Goal: Find contact information: Find contact information

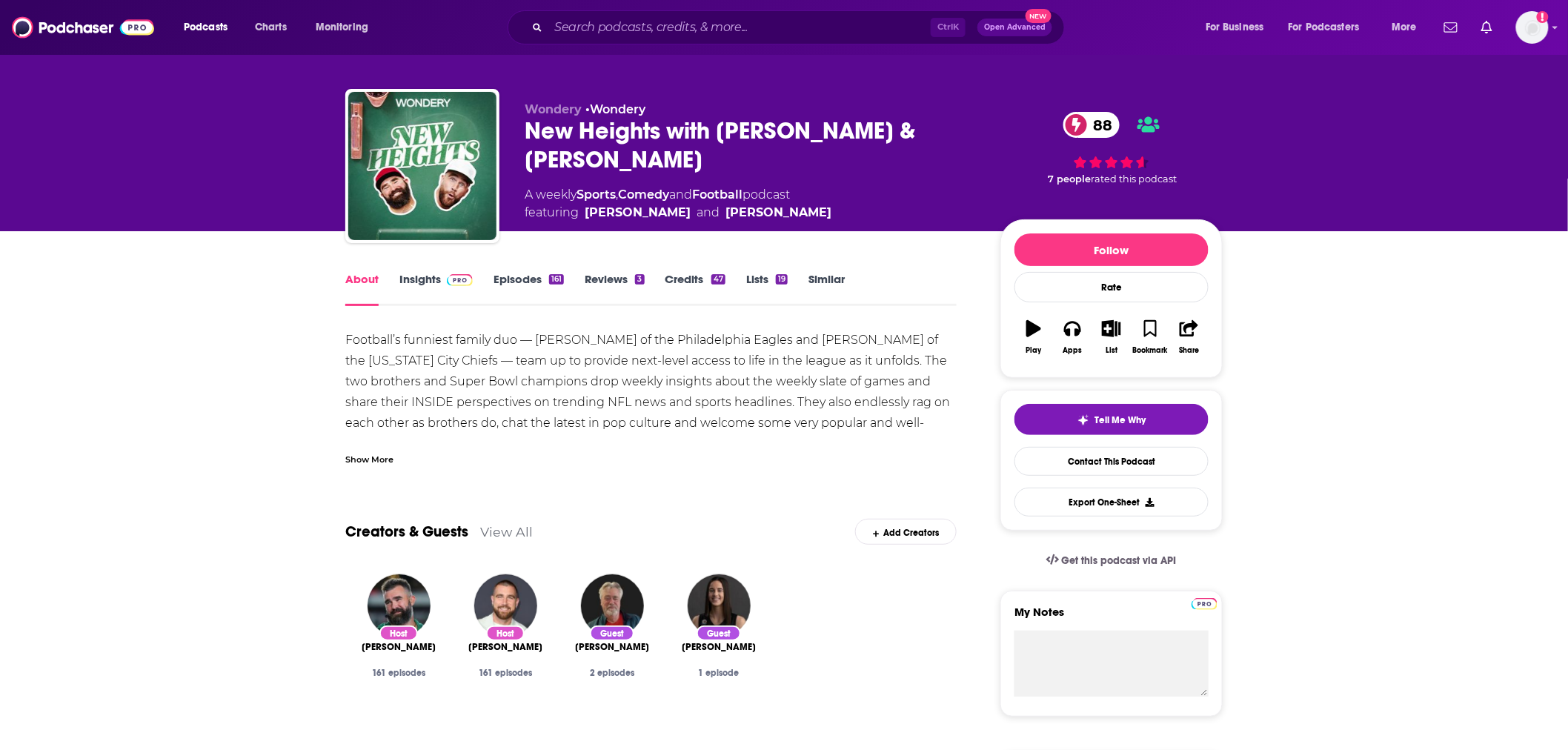
scroll to position [11, 0]
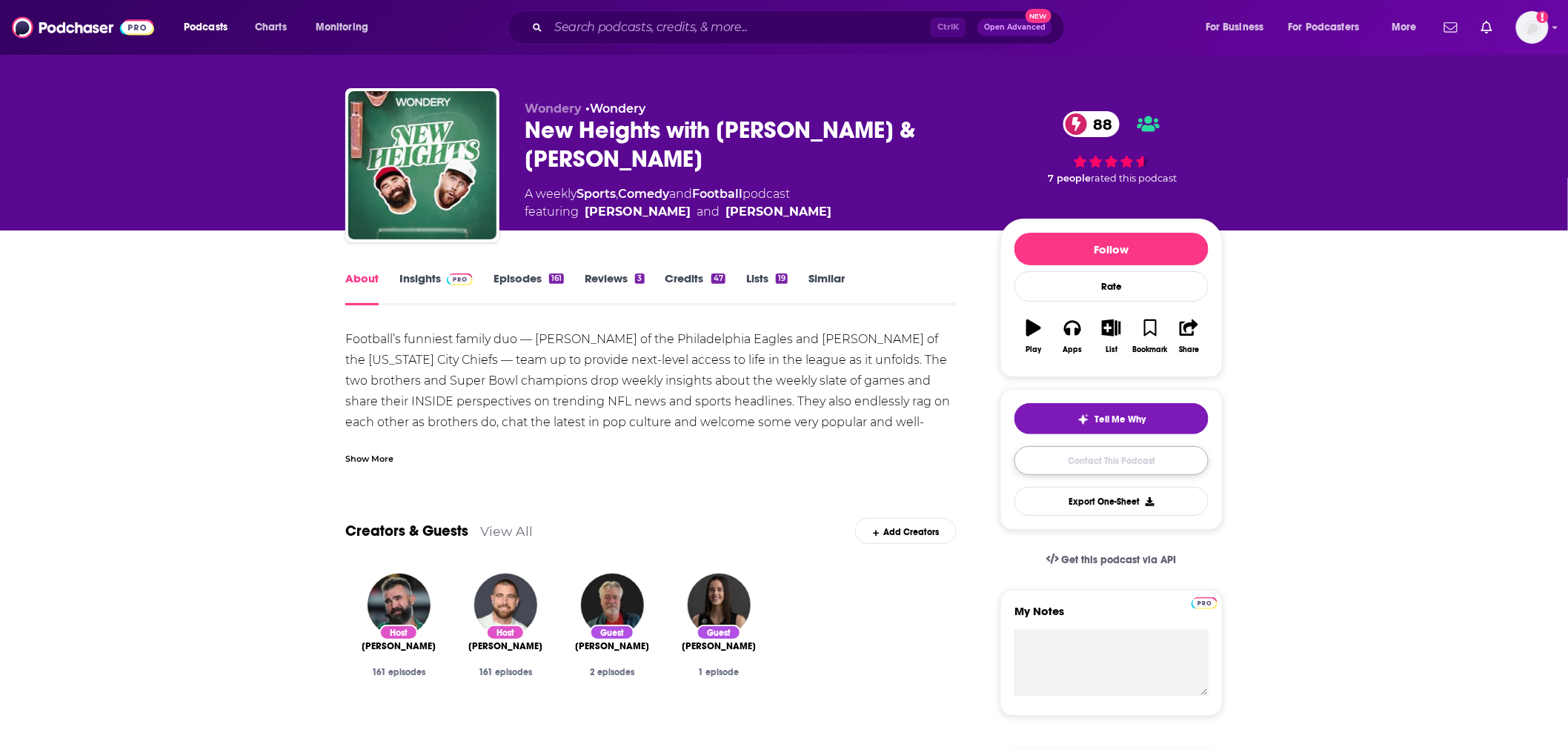
click at [1093, 460] on link "Contact This Podcast" at bounding box center [1111, 460] width 194 height 29
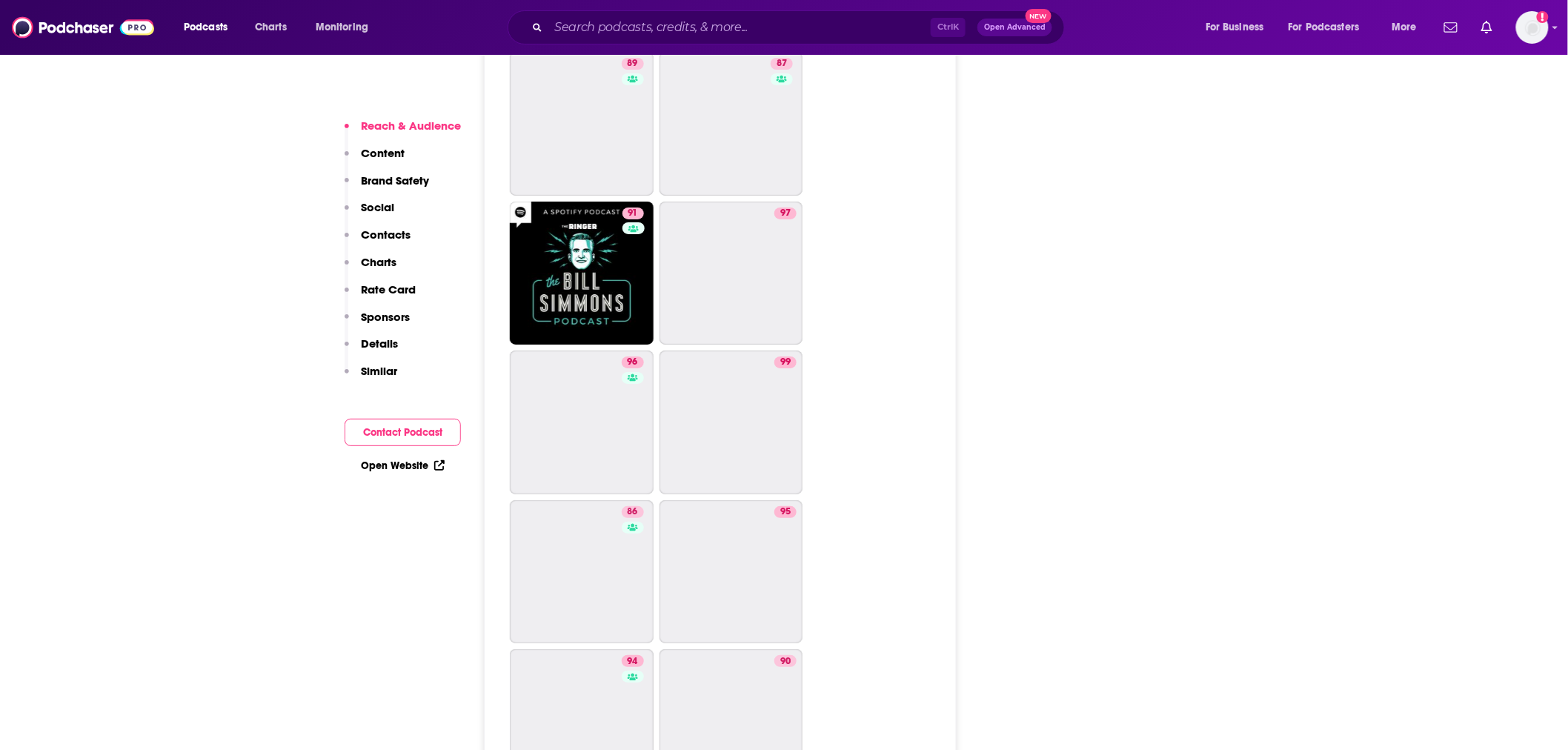
scroll to position [4611, 0]
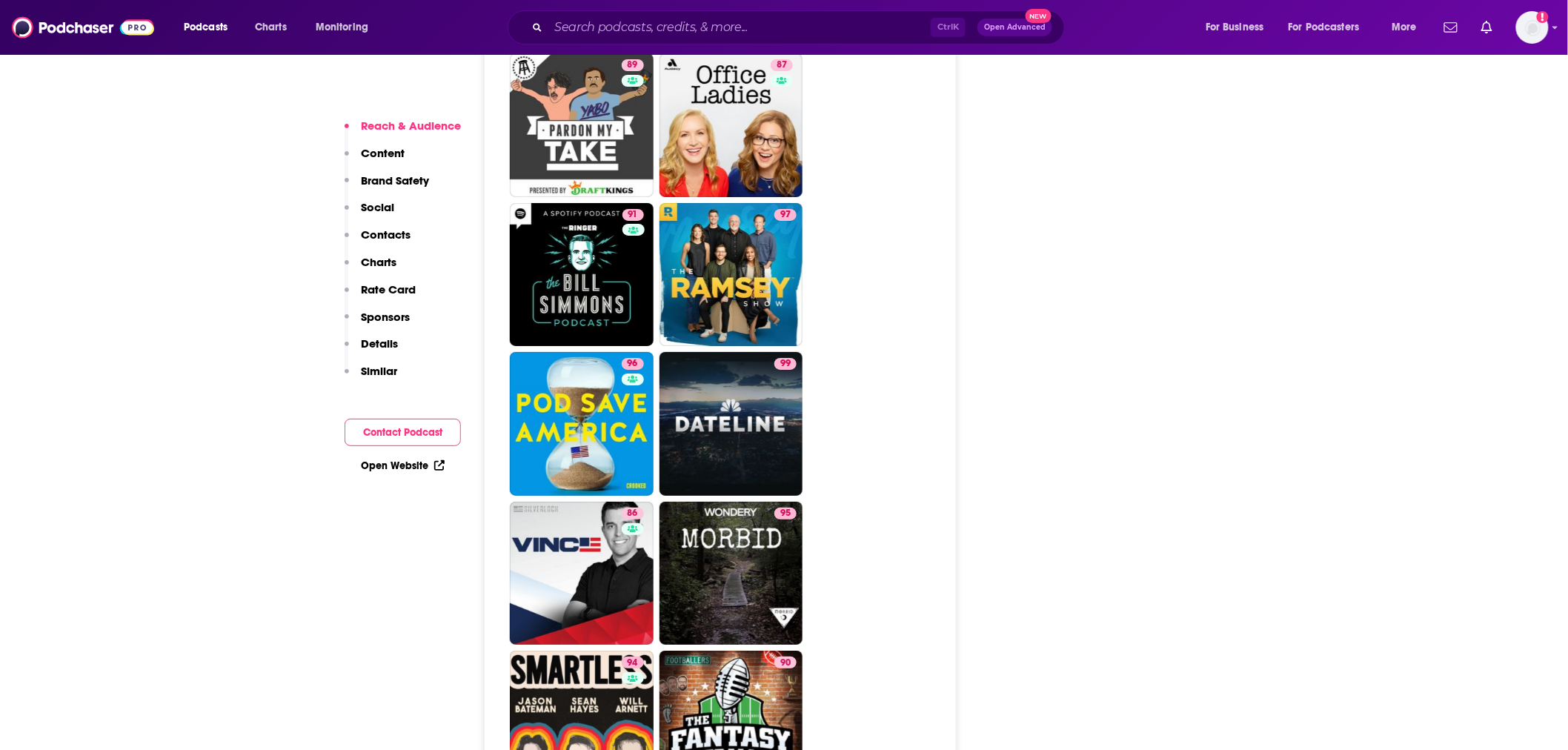
click at [375, 235] on p "Contacts" at bounding box center [386, 234] width 50 height 14
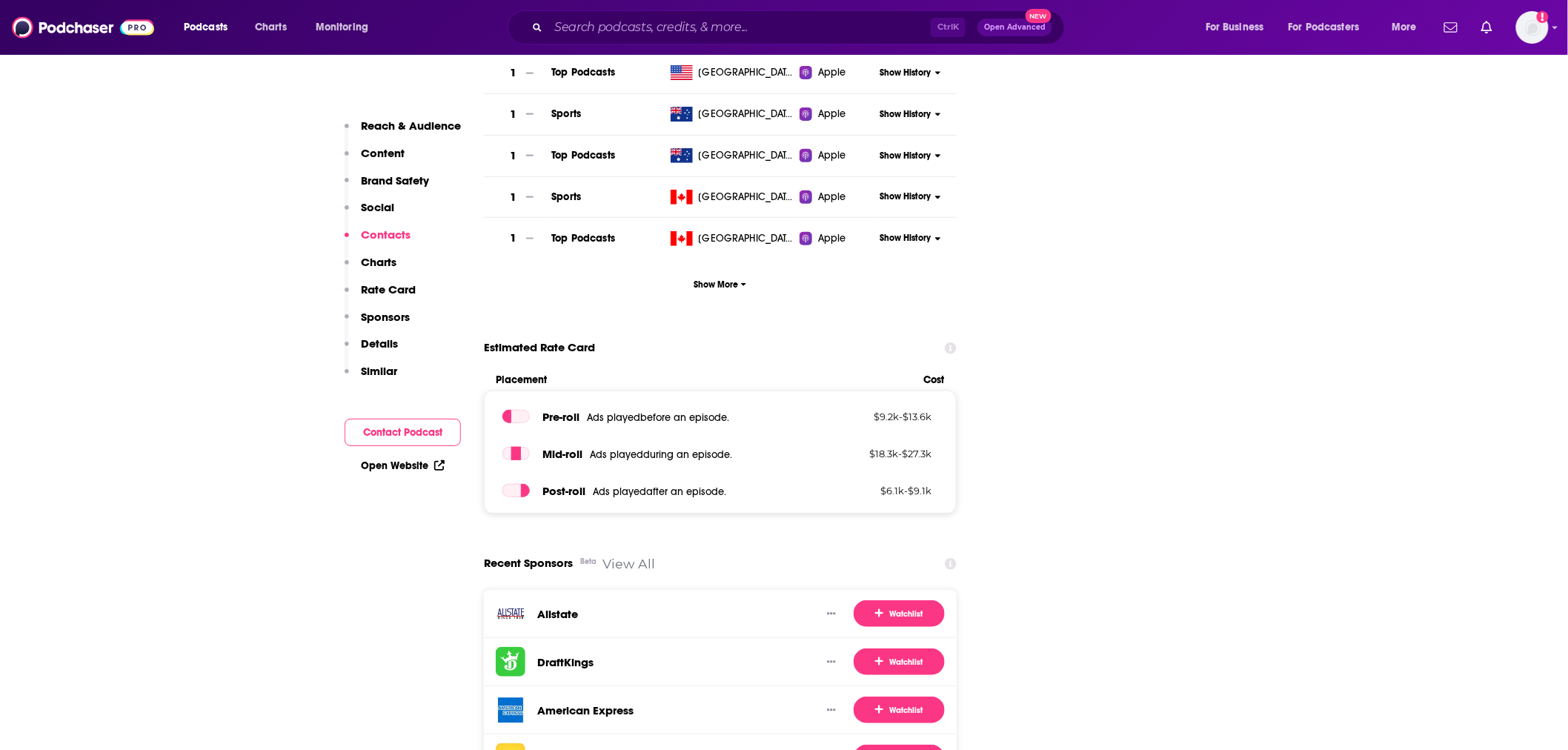
scroll to position [1730, 0]
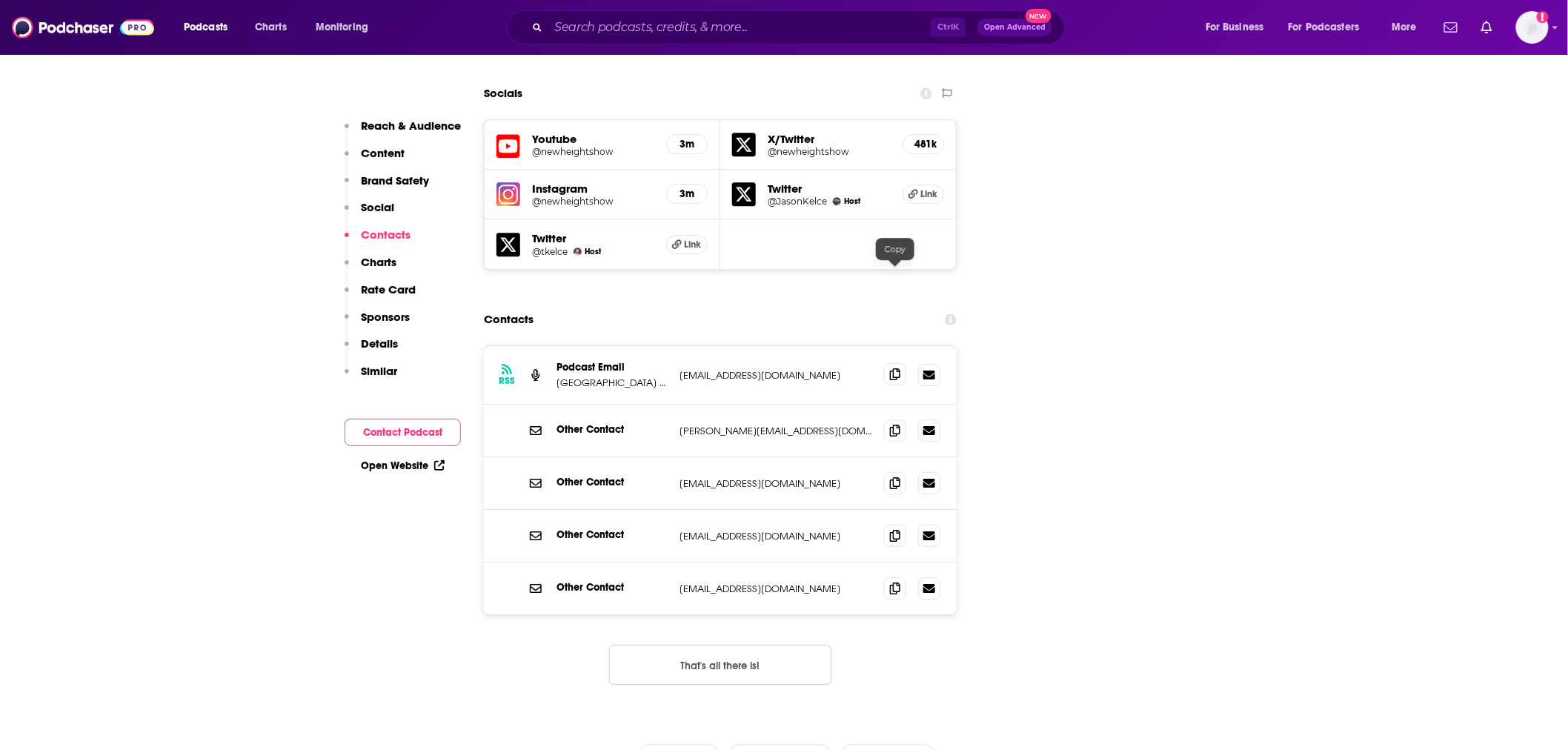
click at [895, 368] on icon at bounding box center [894, 374] width 10 height 12
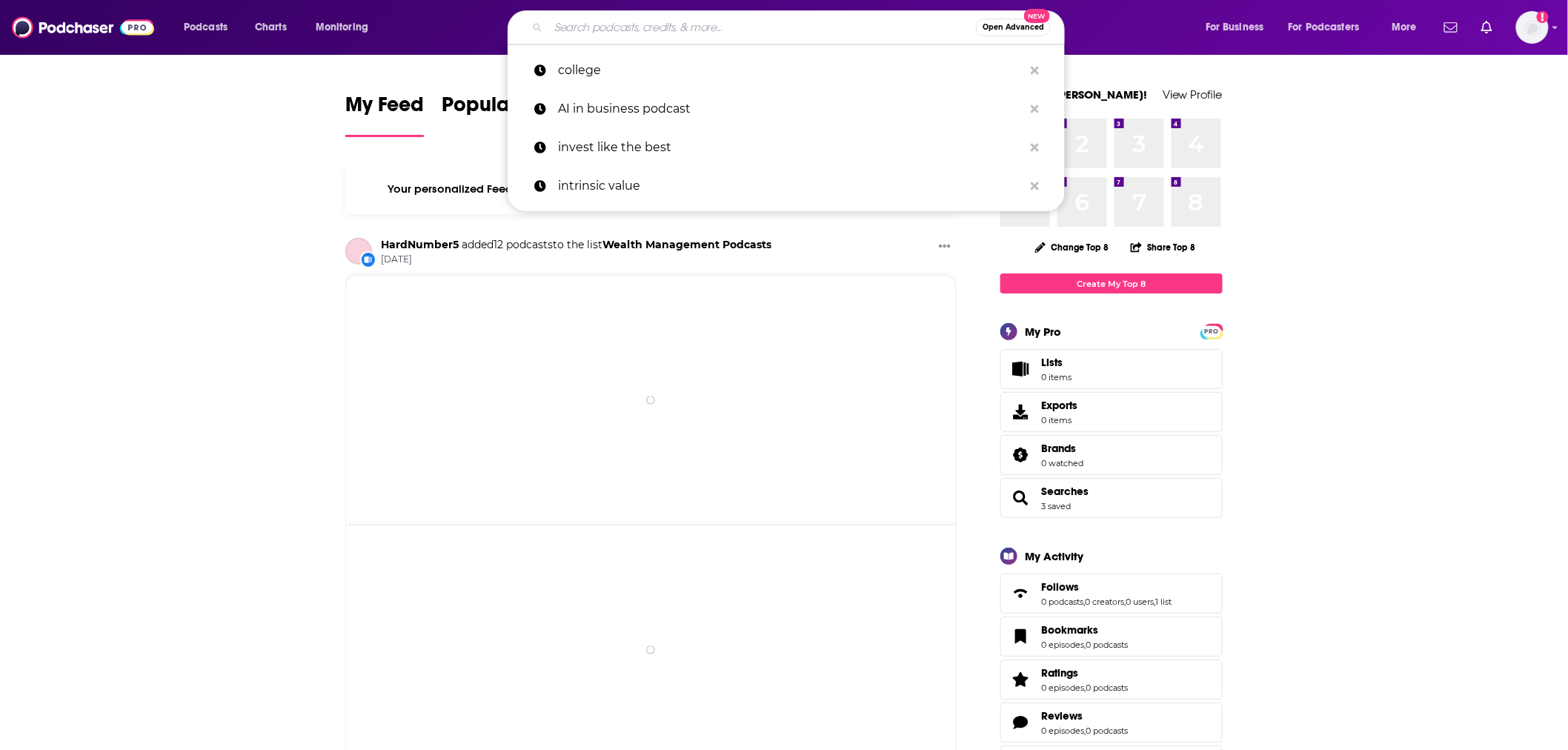
click at [663, 26] on input "Search podcasts, credits, & more..." at bounding box center [761, 26] width 427 height 24
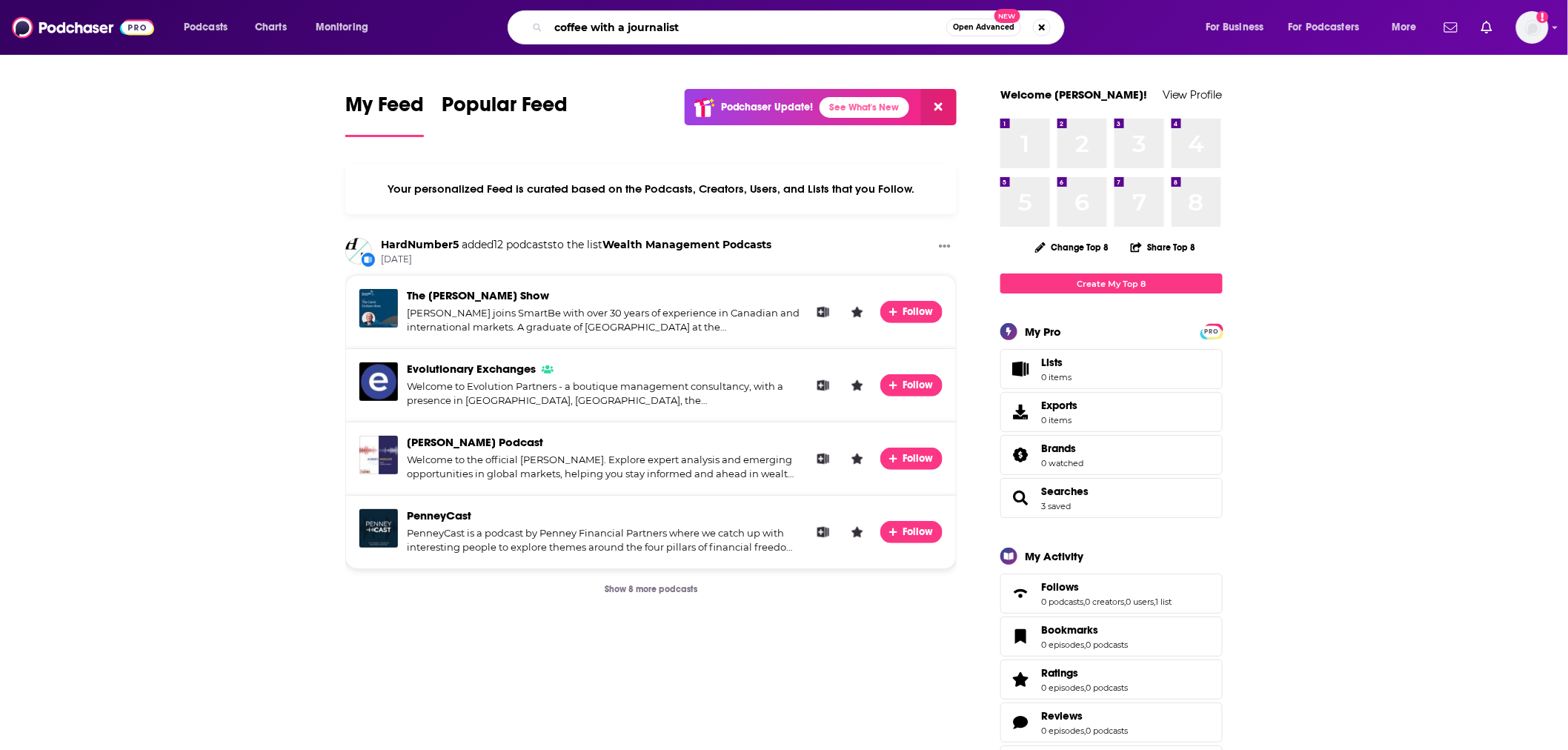
type input "coffee with a journalist"
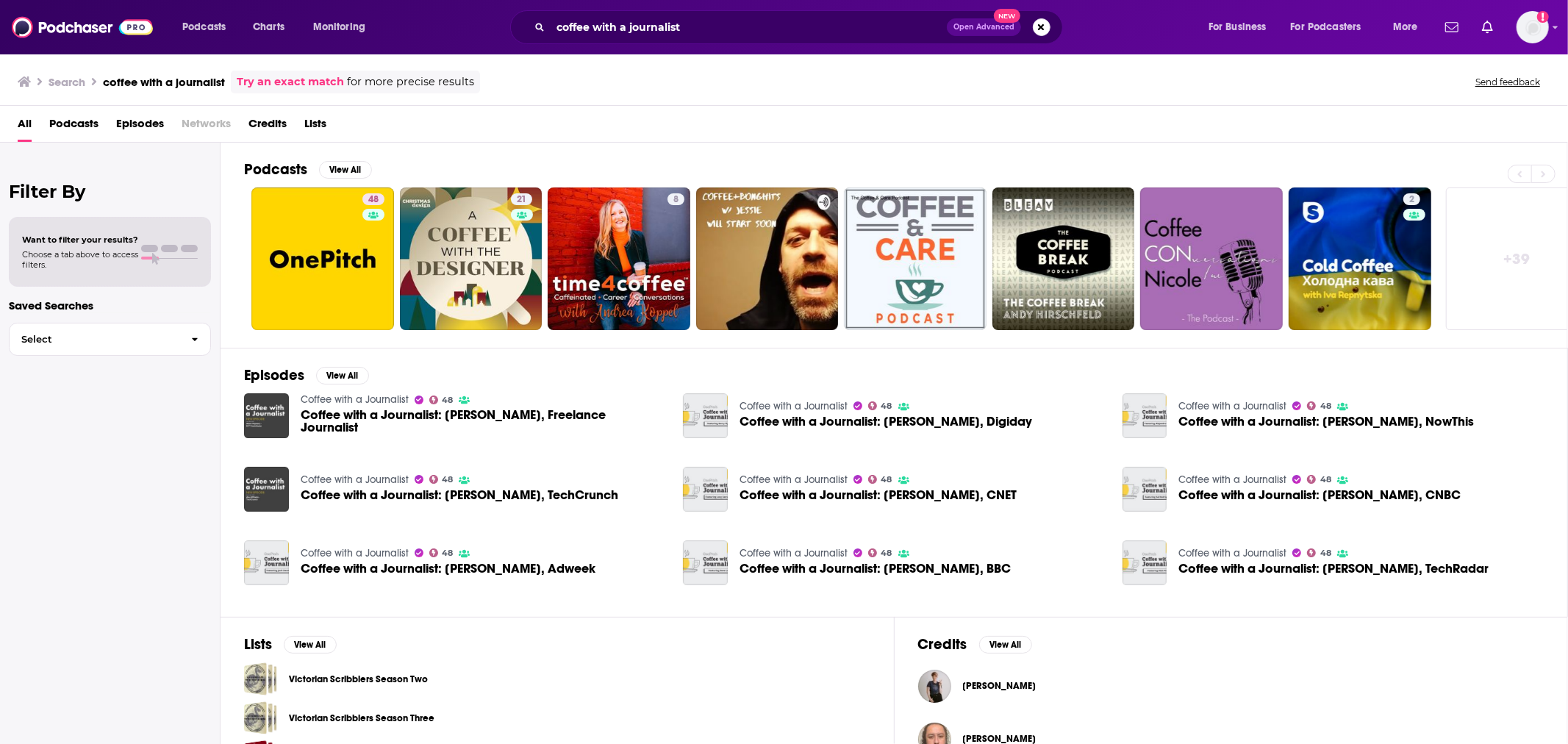
click at [311, 405] on link "Coffee with a Journalist" at bounding box center [354, 399] width 108 height 12
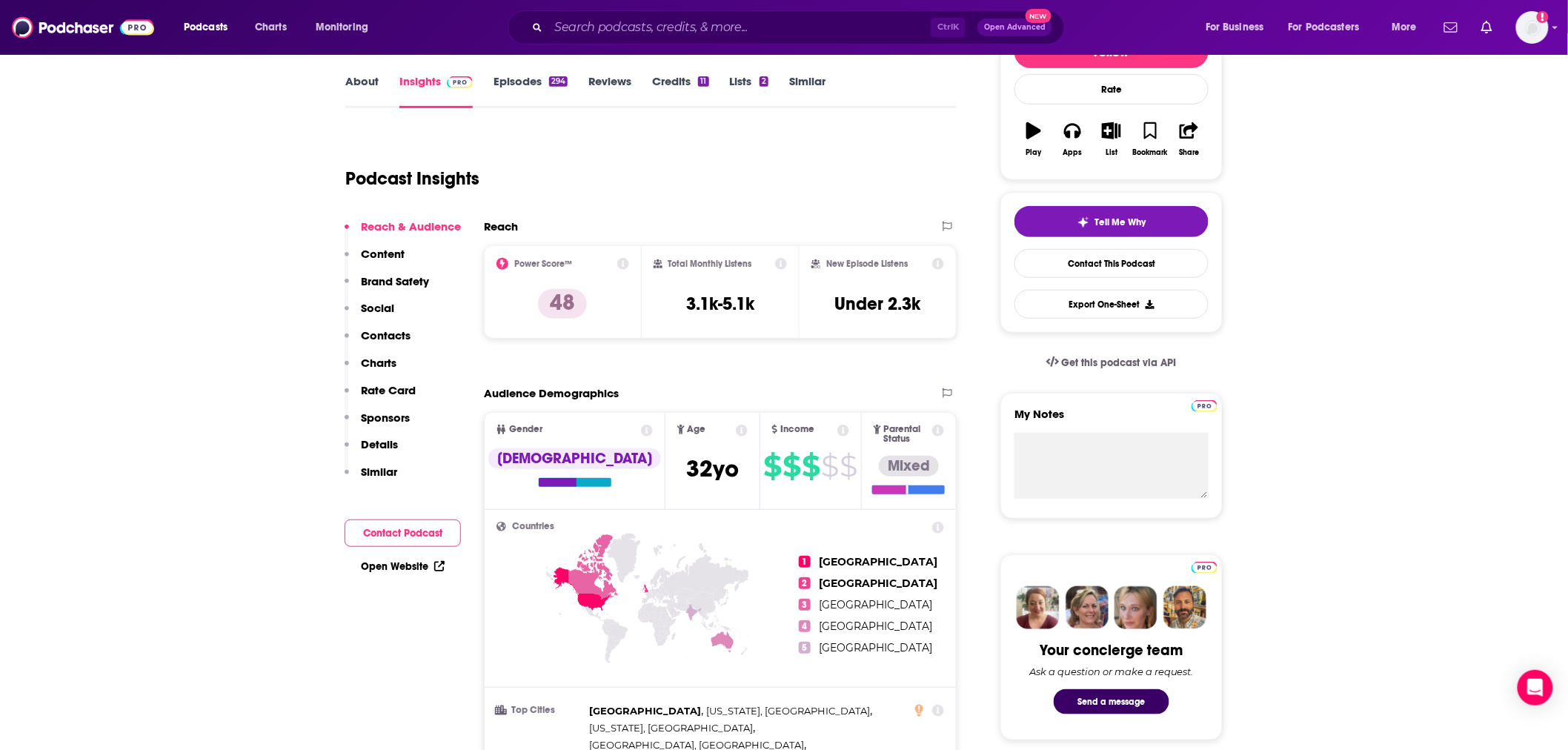
scroll to position [210, 0]
